Goal: Obtain resource: Obtain resource

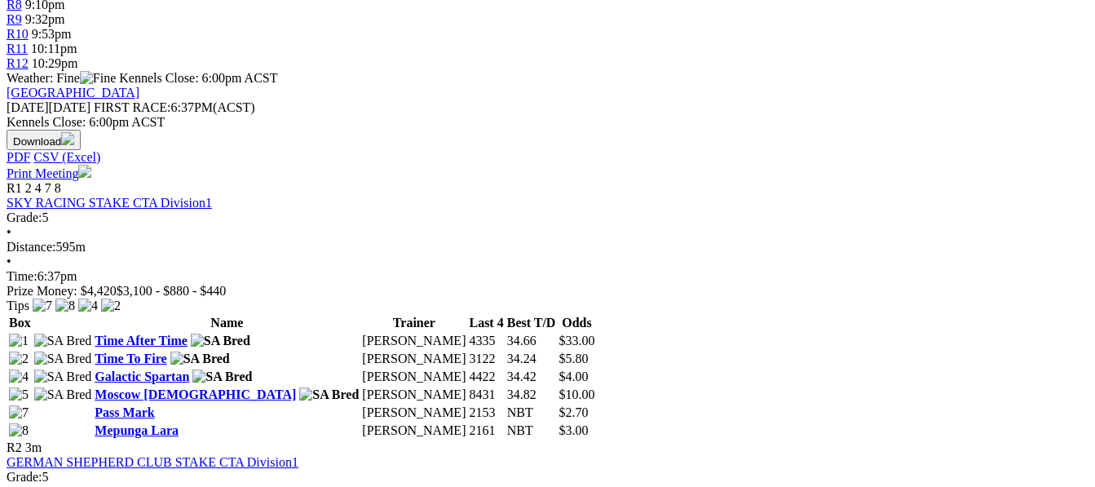
scroll to position [685, 0]
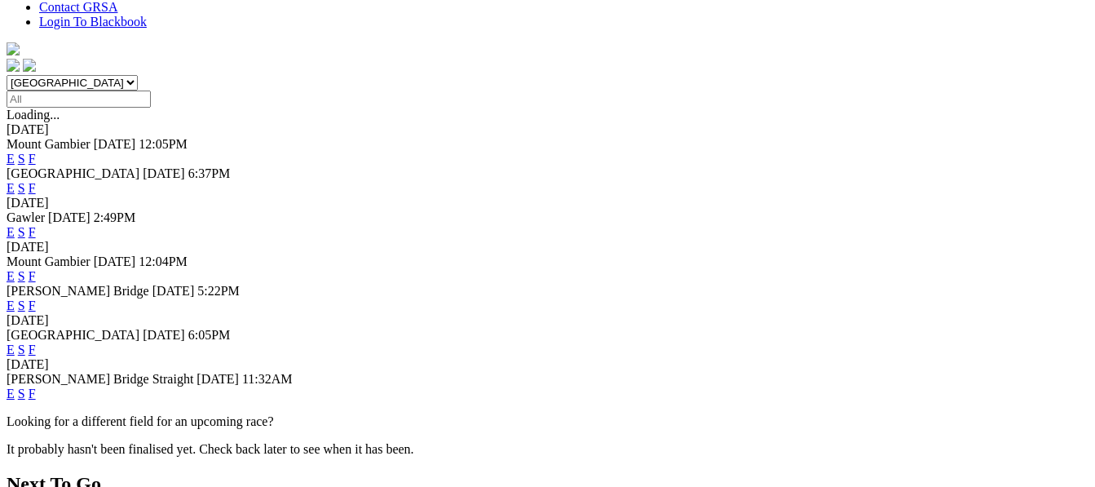
scroll to position [489, 0]
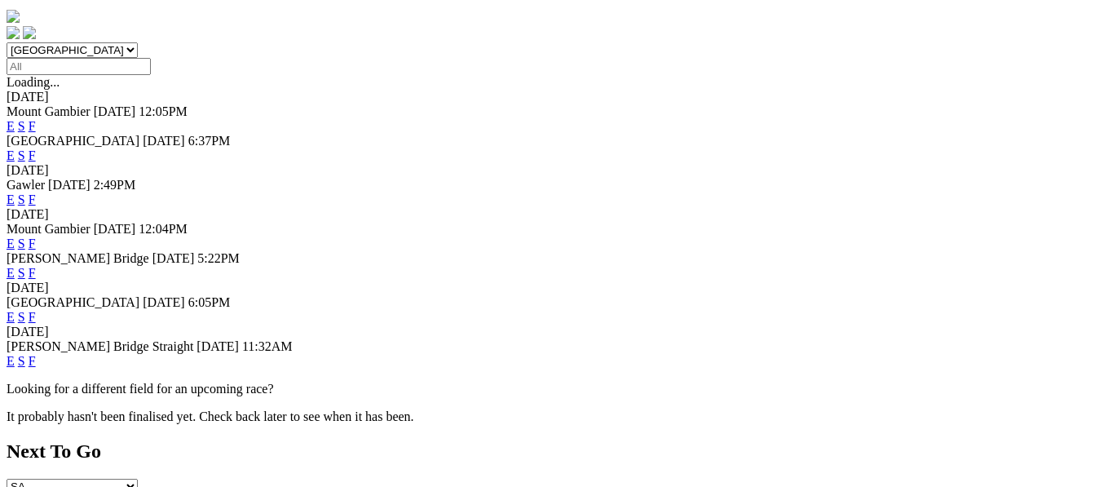
click at [36, 310] on link "F" at bounding box center [32, 317] width 7 height 14
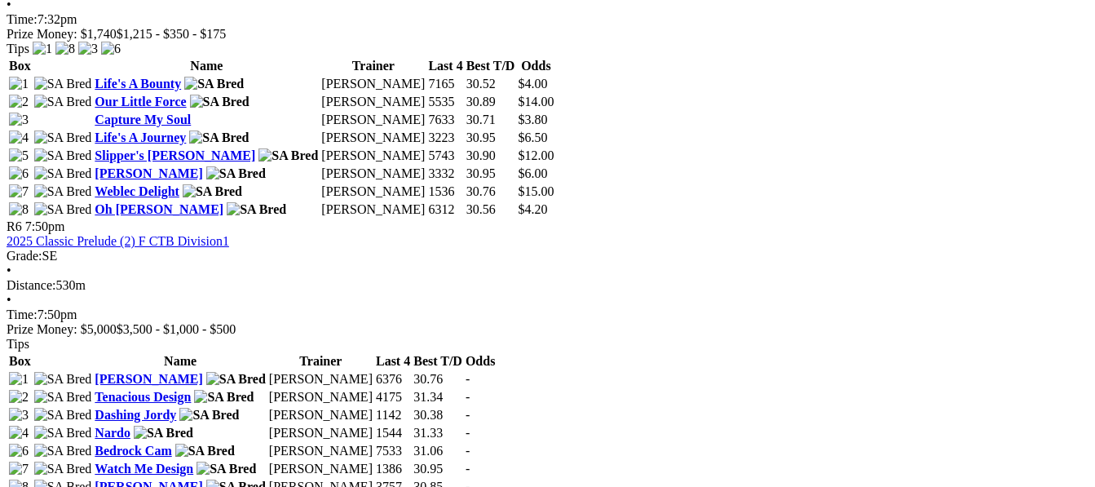
scroll to position [2021, 0]
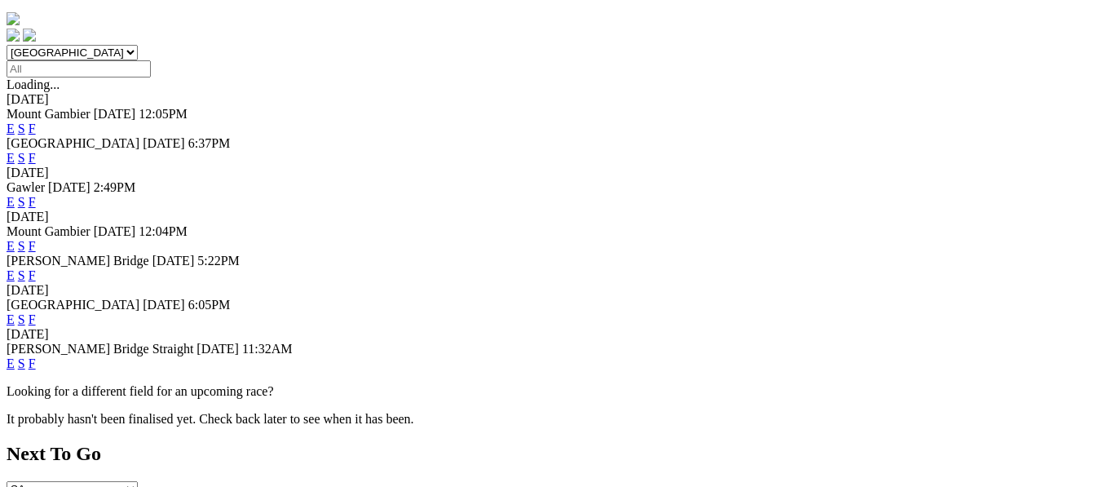
scroll to position [522, 0]
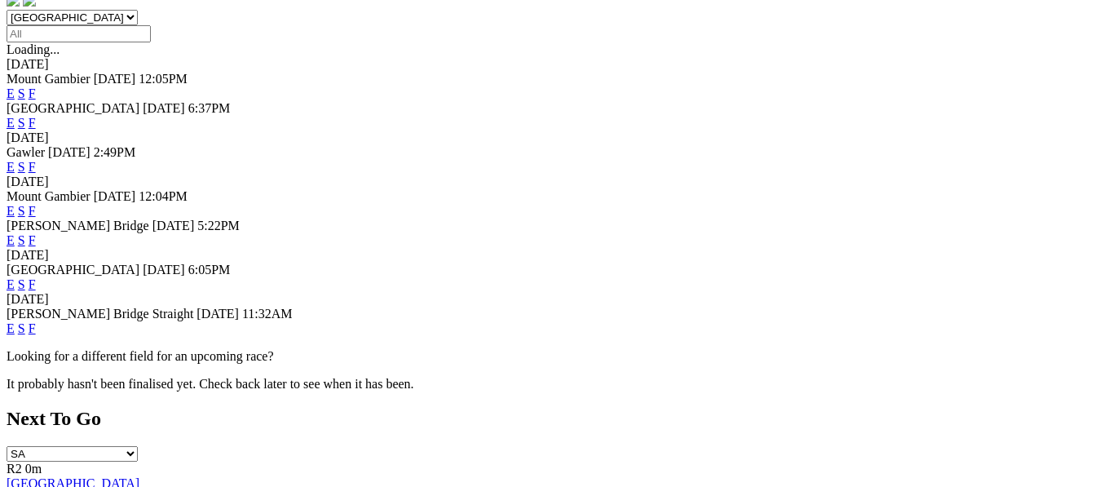
click at [36, 233] on link "F" at bounding box center [32, 240] width 7 height 14
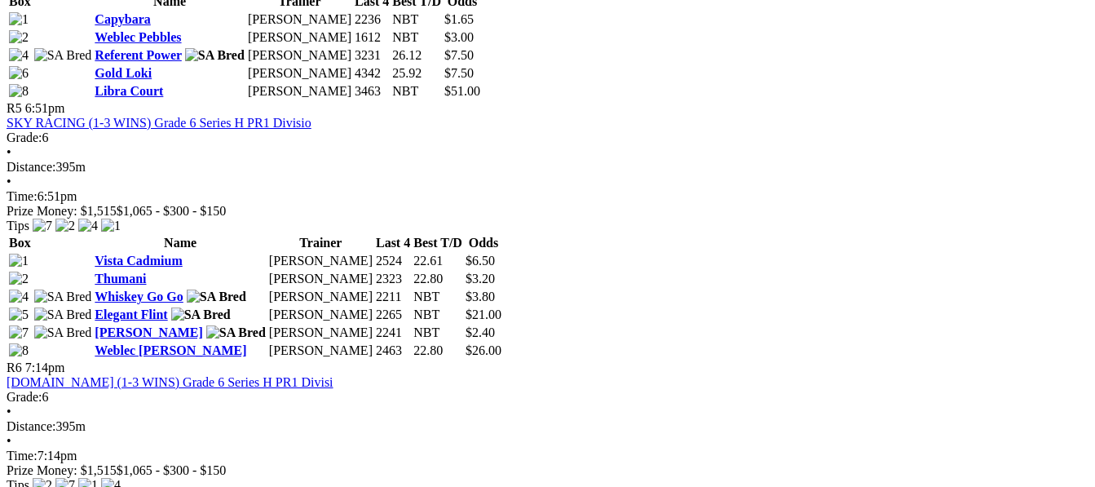
scroll to position [1793, 0]
